Goal: Task Accomplishment & Management: Manage account settings

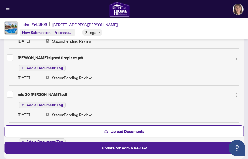
scroll to position [128, 0]
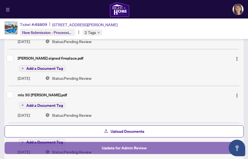
click at [123, 149] on span "Update for Admin Review" at bounding box center [124, 148] width 45 height 9
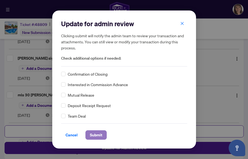
click at [96, 134] on span "Submit" at bounding box center [96, 135] width 12 height 9
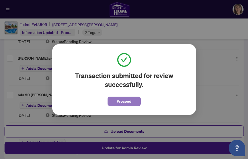
click at [125, 102] on span "Proceed" at bounding box center [124, 101] width 15 height 9
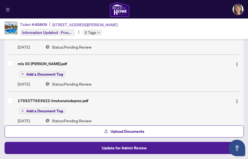
scroll to position [166, 0]
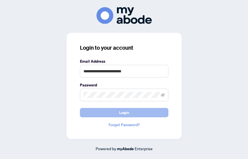
click at [122, 112] on span "Login" at bounding box center [124, 112] width 10 height 9
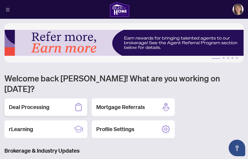
click at [40, 104] on h2 "Deal Processing" at bounding box center [29, 108] width 41 height 8
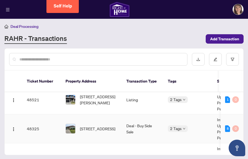
scroll to position [22, 0]
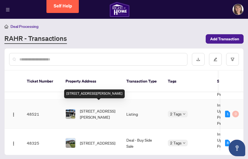
click at [90, 108] on span "10-5080 Connor Dr, Lincoln, Ontario L3J 0T3, Canada" at bounding box center [99, 114] width 38 height 12
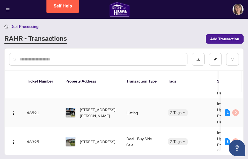
scroll to position [21, 0]
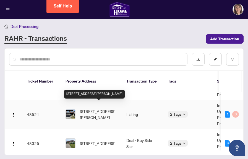
click at [77, 108] on div "10-5080 Connor Dr, Lincoln, Ontario L3J 0T3, Canada" at bounding box center [92, 114] width 52 height 12
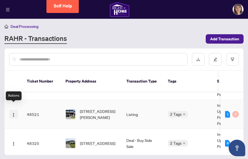
click at [13, 113] on img "button" at bounding box center [13, 115] width 4 height 4
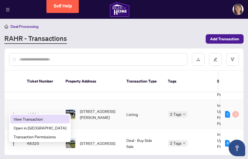
click at [36, 117] on span "View Transaction" at bounding box center [40, 119] width 53 height 6
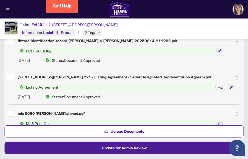
scroll to position [238, 0]
